Goal: Information Seeking & Learning: Learn about a topic

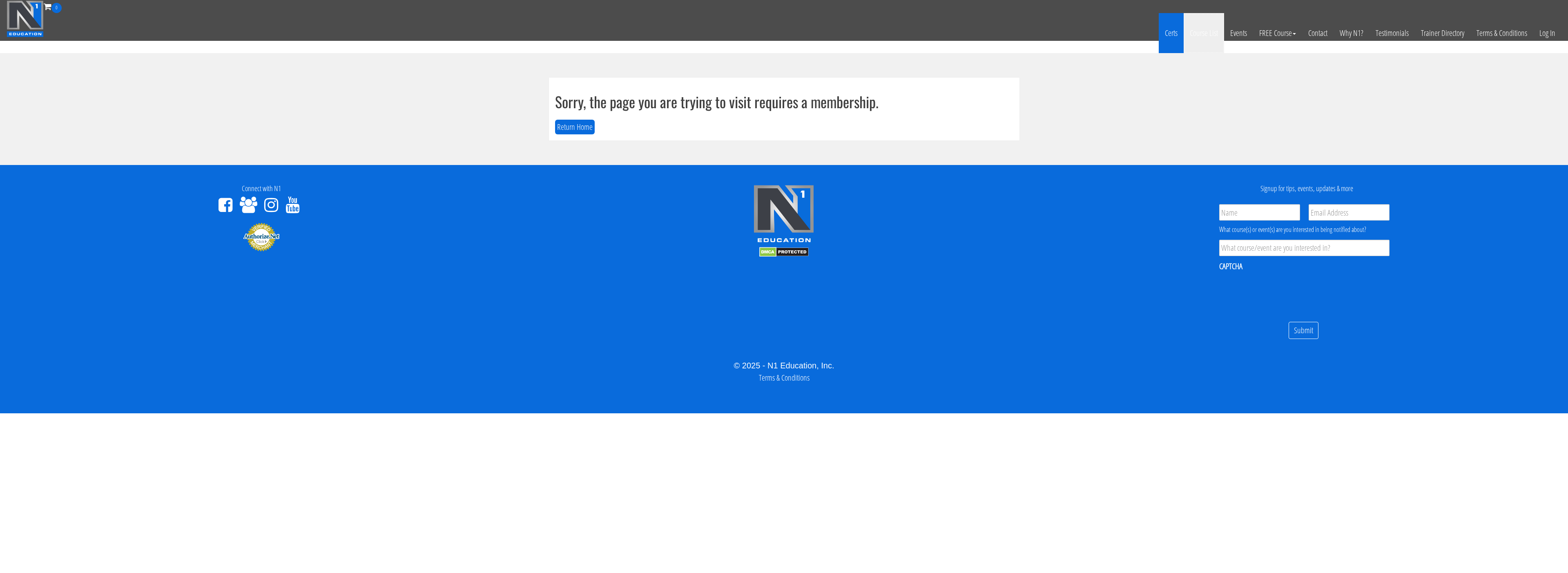
click at [1161, 31] on link "Certs" at bounding box center [1171, 33] width 25 height 40
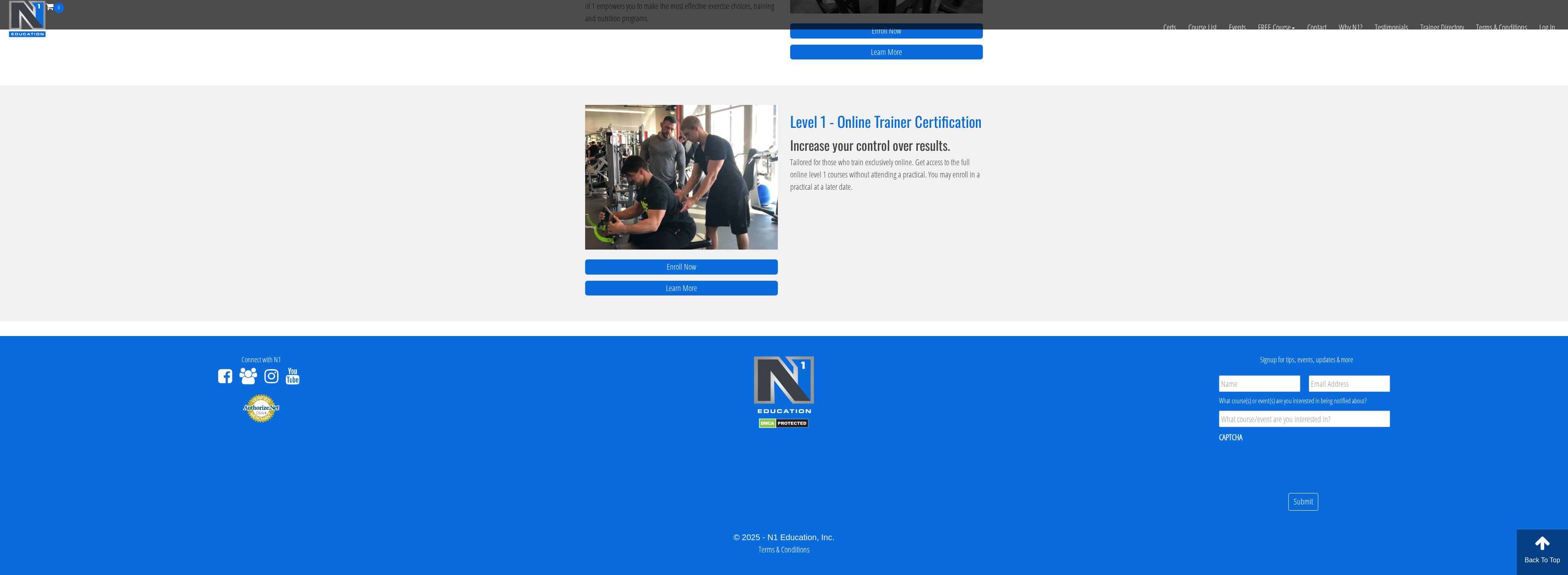
scroll to position [489, 0]
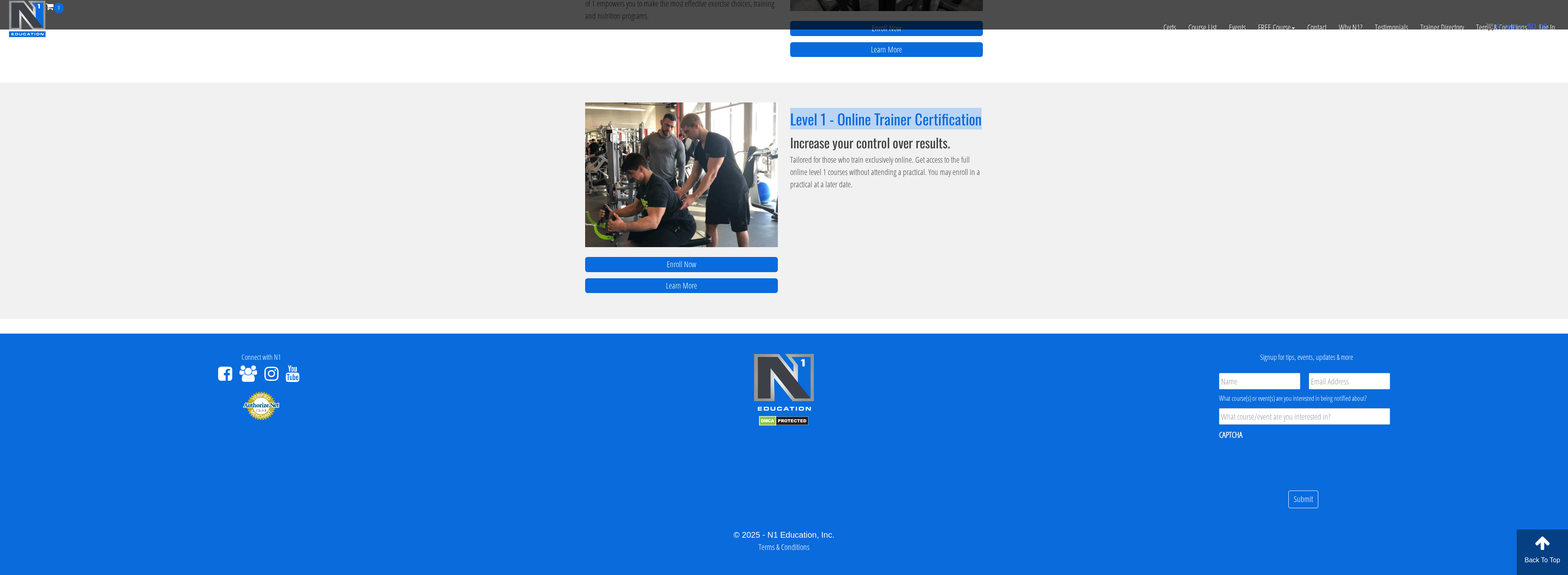
drag, startPoint x: 791, startPoint y: 118, endPoint x: 985, endPoint y: 124, distance: 194.1
click at [985, 124] on div "Level 1 - Online Trainer Certification Increase your control over results. Tail…" at bounding box center [887, 153] width 205 height 100
copy h2 "Level 1 - Online Trainer Certification"
click at [698, 288] on link "Learn More" at bounding box center [681, 286] width 192 height 15
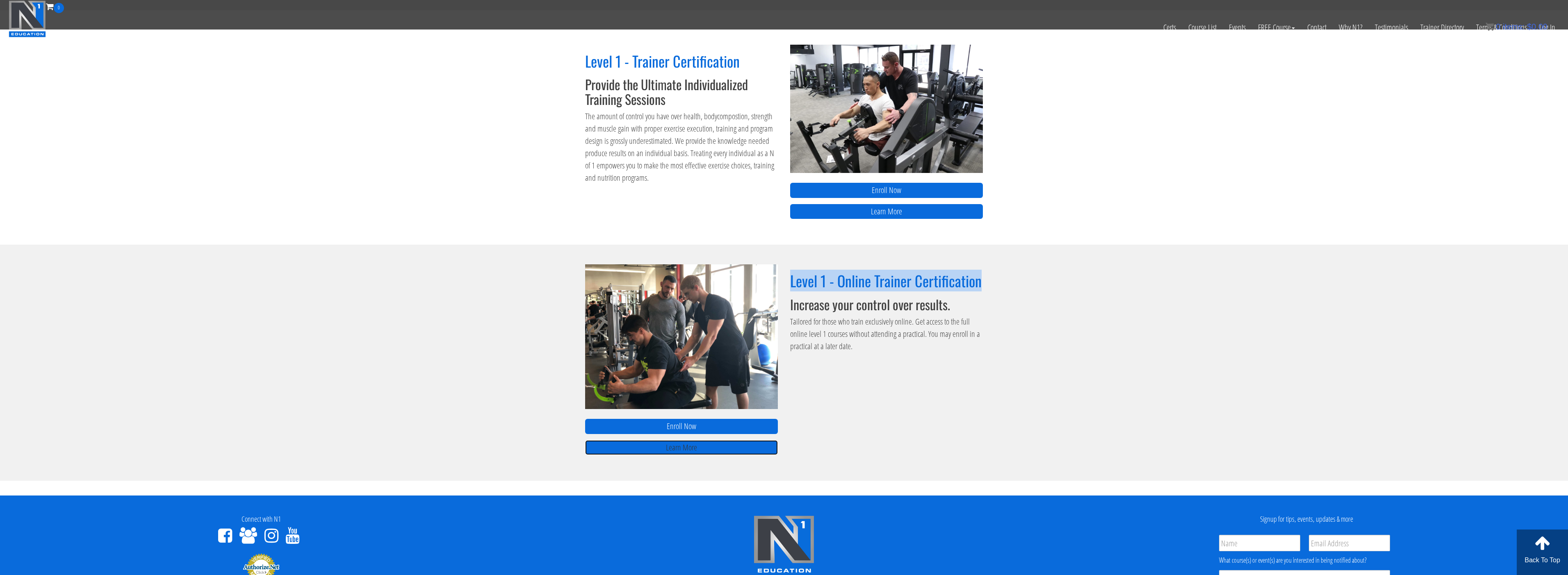
scroll to position [243, 0]
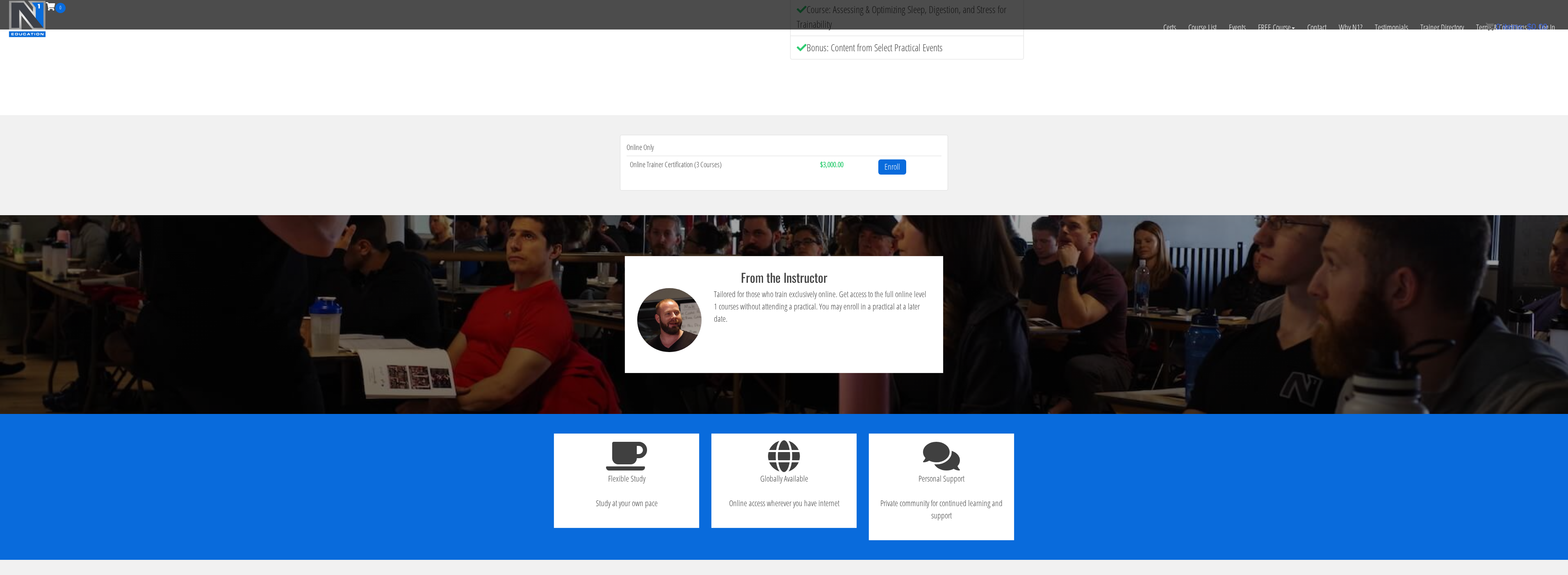
scroll to position [192, 0]
